Goal: Information Seeking & Learning: Understand process/instructions

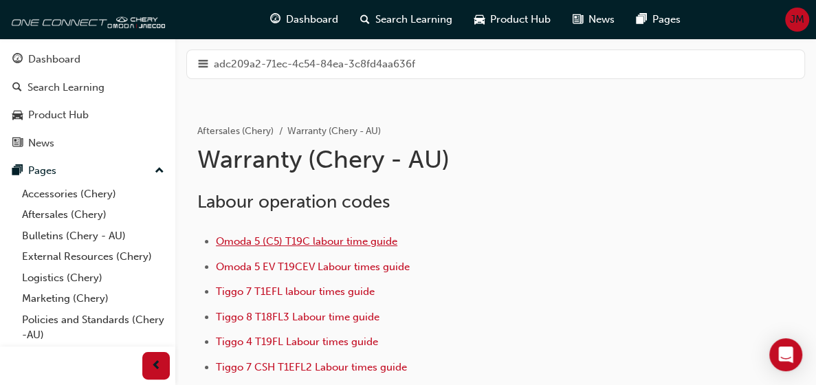
click at [397, 235] on span "Omoda 5 (C5) T19C labour time guide" at bounding box center [306, 241] width 181 height 12
